Goal: Navigation & Orientation: Find specific page/section

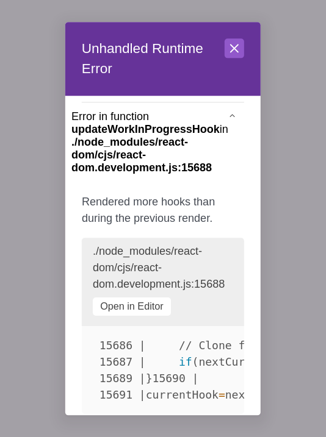
scroll to position [74, 0]
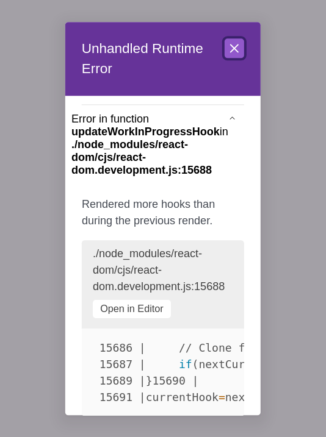
click at [233, 51] on icon at bounding box center [234, 48] width 15 height 15
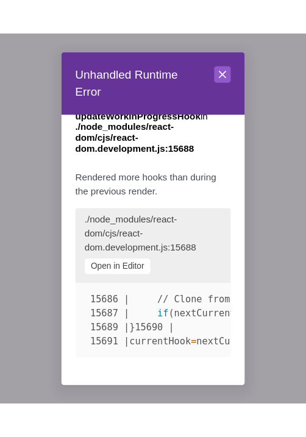
scroll to position [113, 0]
